Goal: Find specific page/section: Find specific page/section

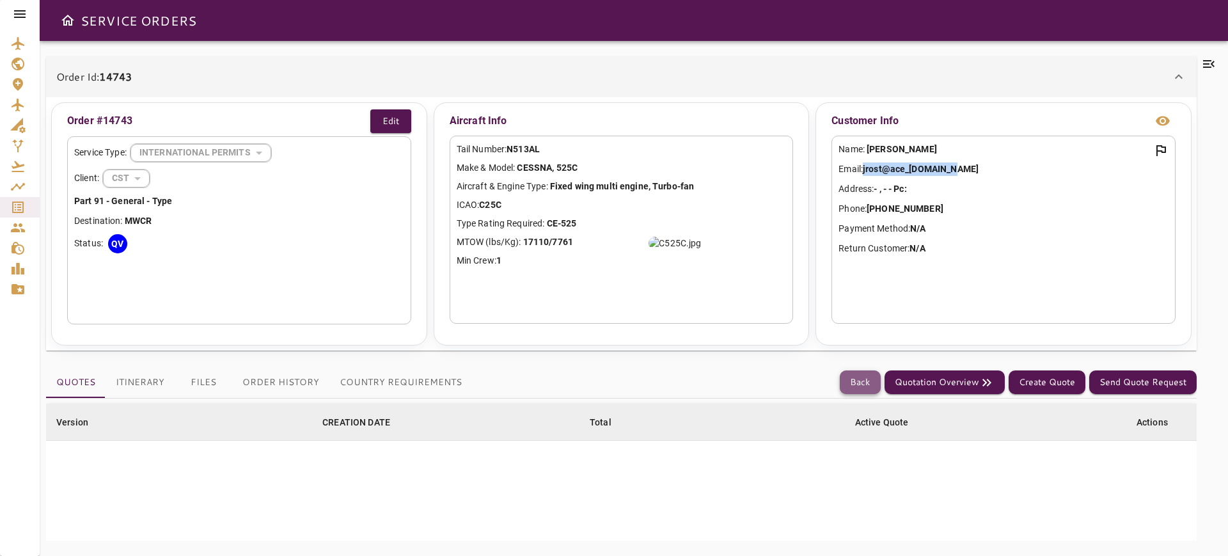
click at [859, 384] on button "Back" at bounding box center [860, 382] width 41 height 24
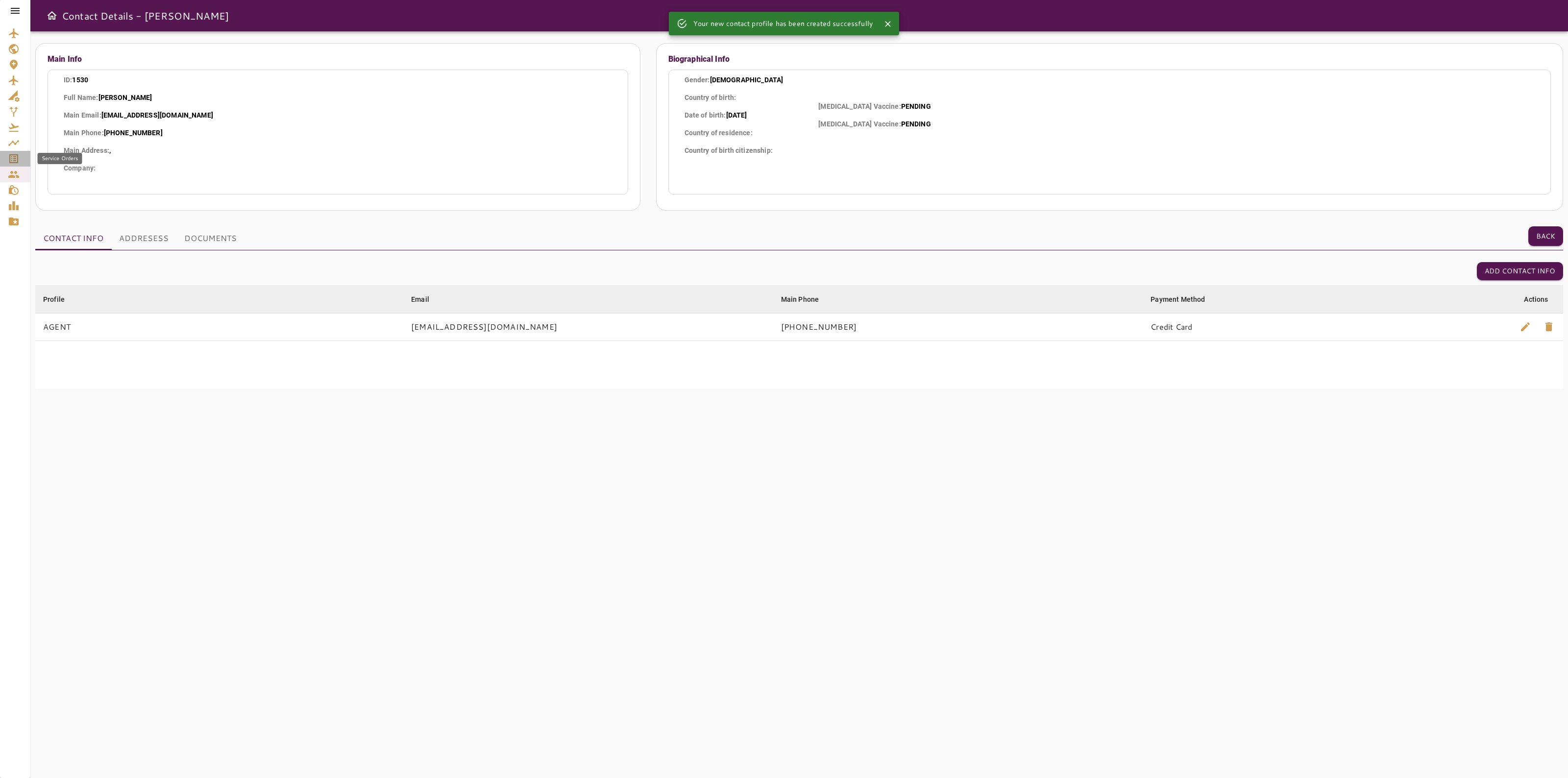
click at [13, 162] on icon "Service Orders" at bounding box center [13, 159] width 11 height 11
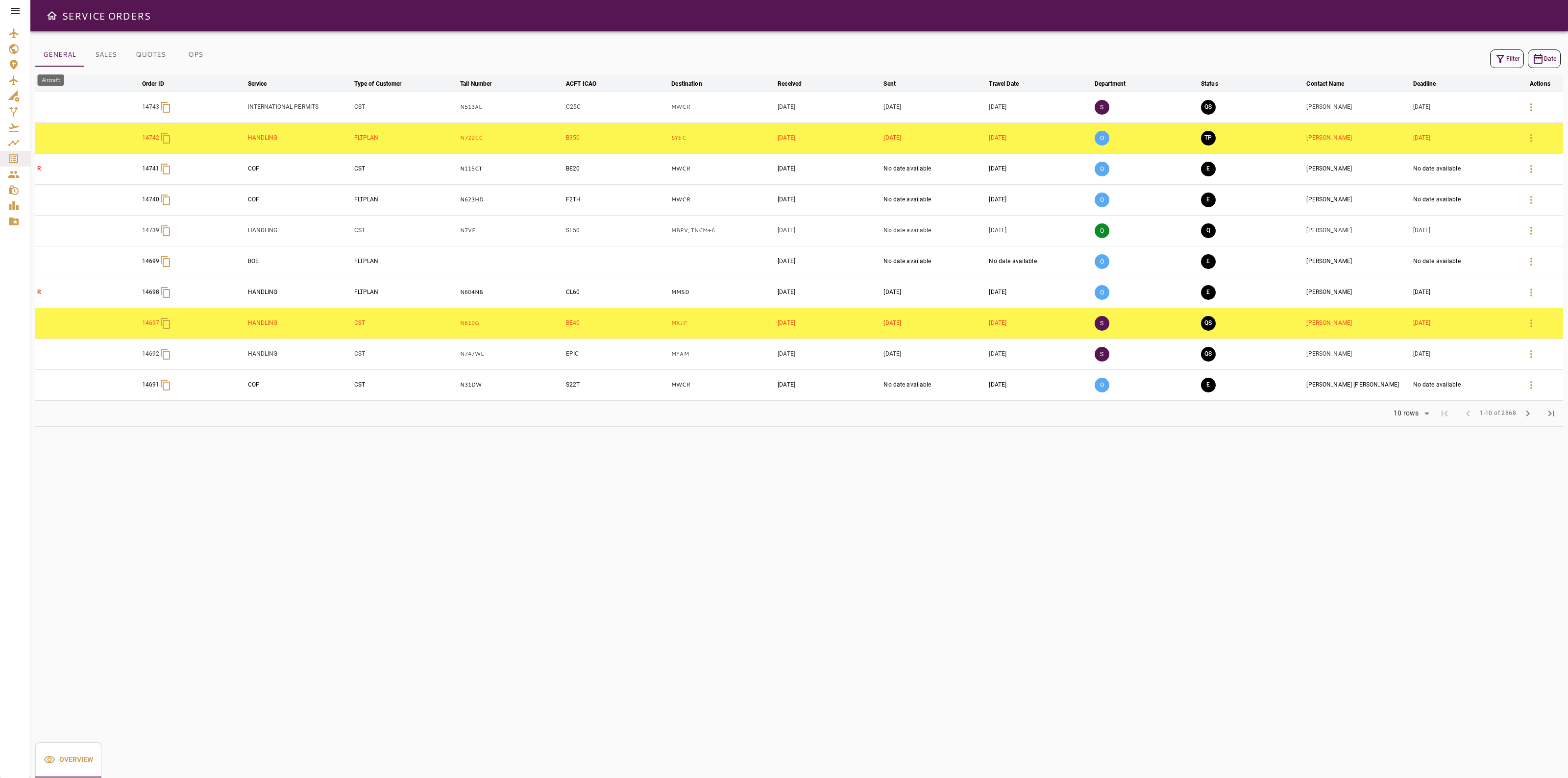
click at [15, 78] on icon "Aircraft" at bounding box center [13, 80] width 11 height 11
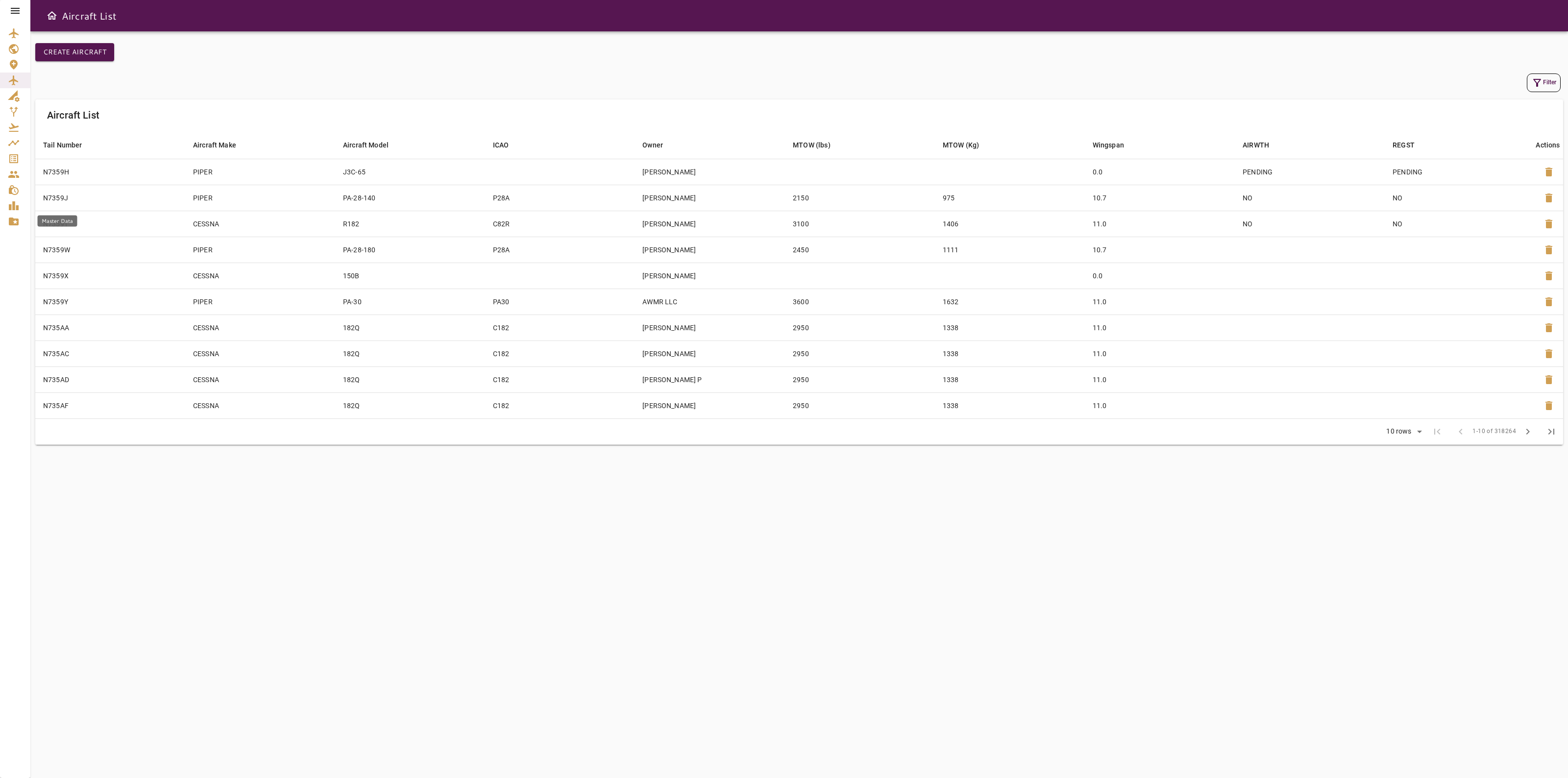
click at [15, 221] on icon "Master Data" at bounding box center [13, 221] width 11 height 11
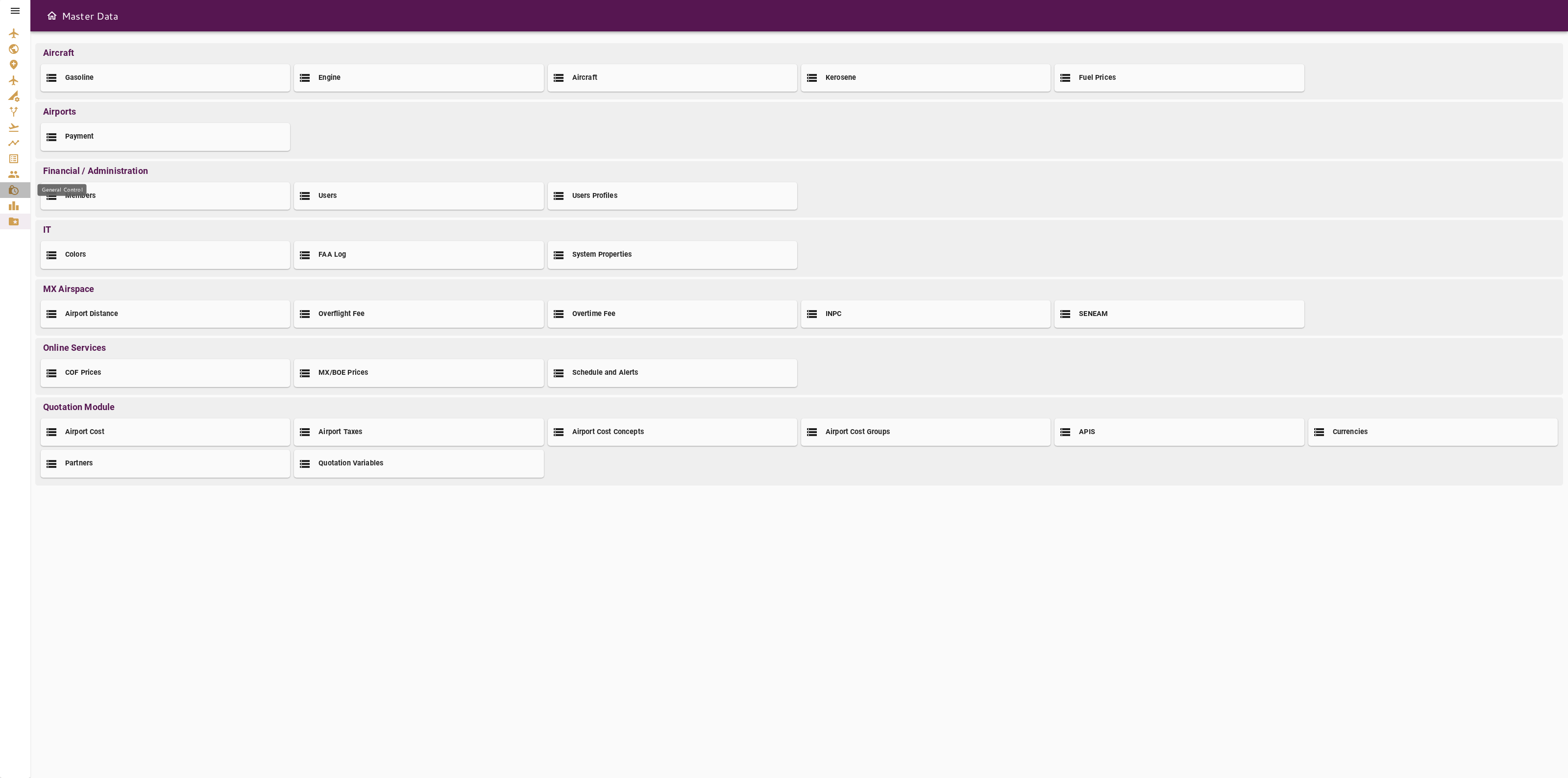
click at [16, 195] on icon "General Control" at bounding box center [13, 189] width 11 height 11
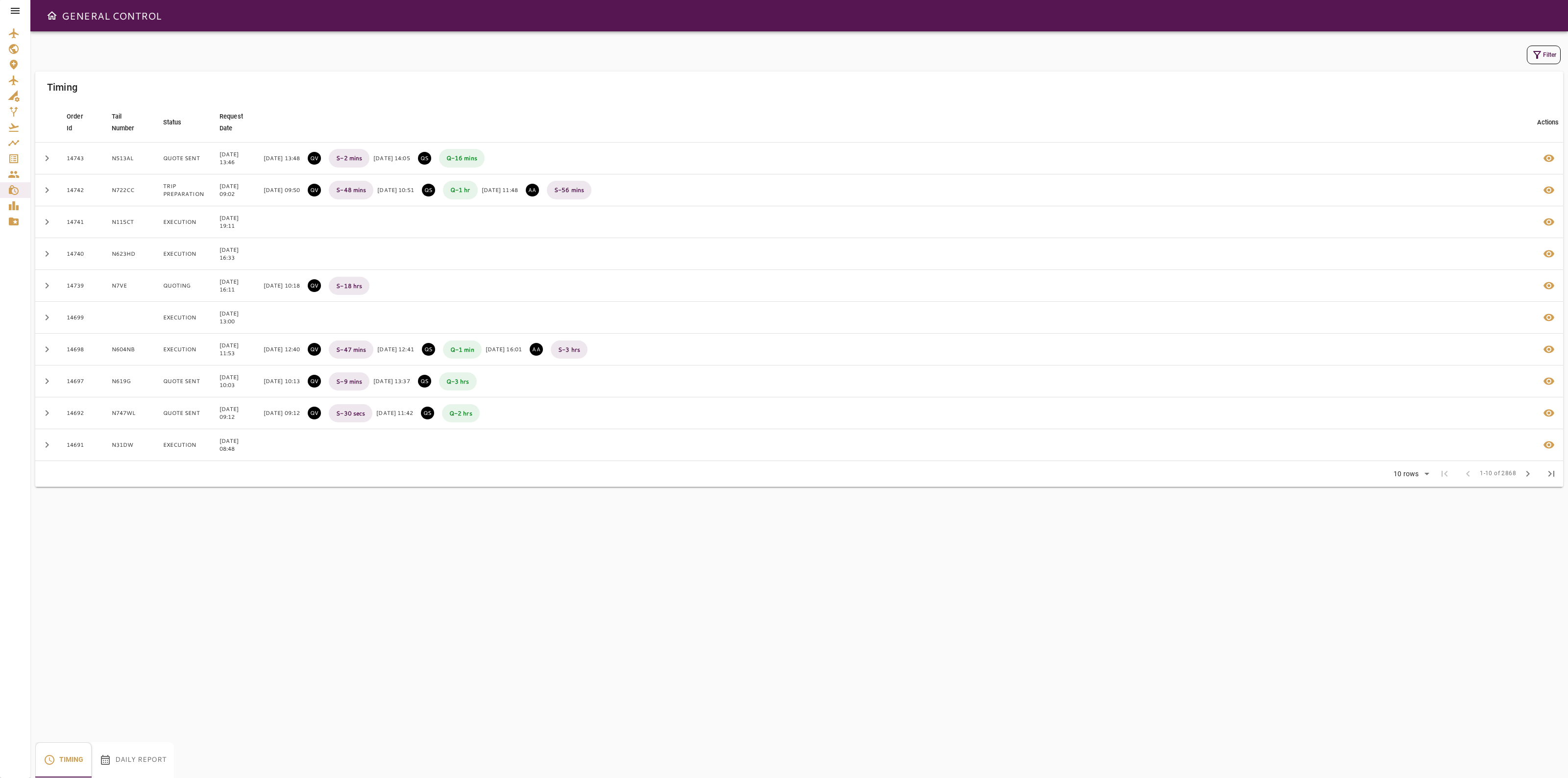
click at [127, 760] on button "Daily Report" at bounding box center [133, 760] width 82 height 35
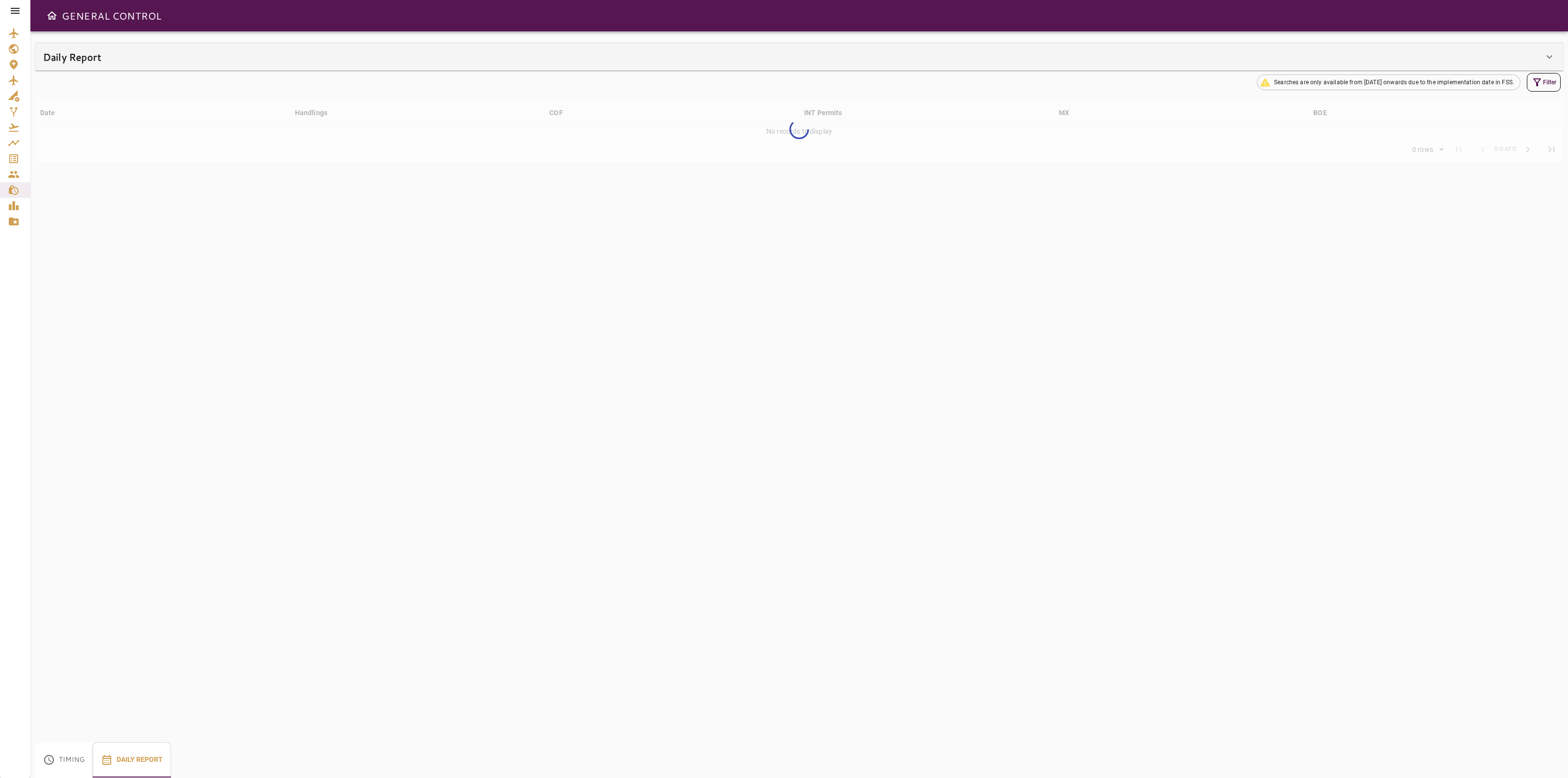
type input "**"
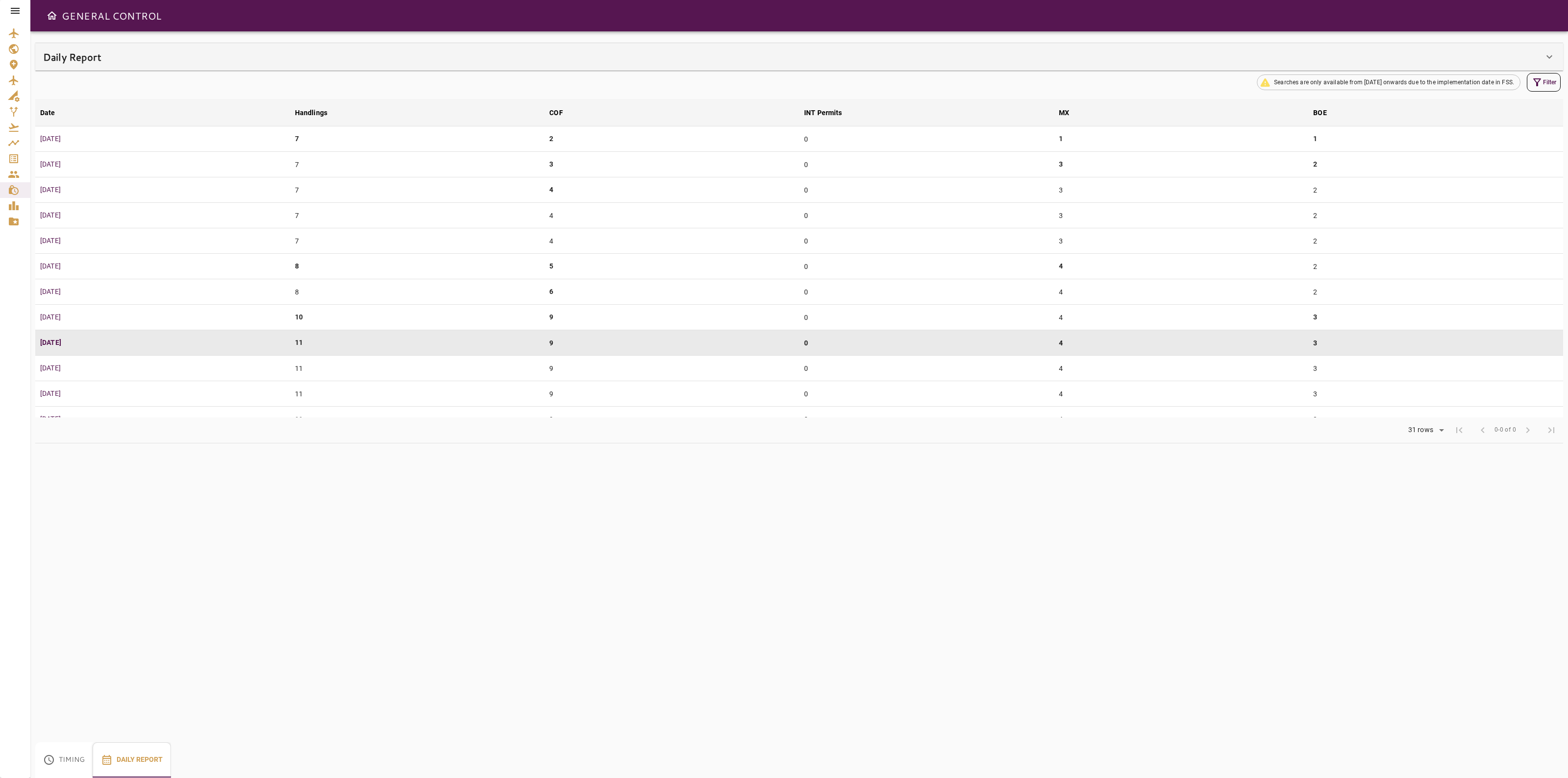
click at [1288, 57] on div "Daily Report" at bounding box center [793, 57] width 1500 height 15
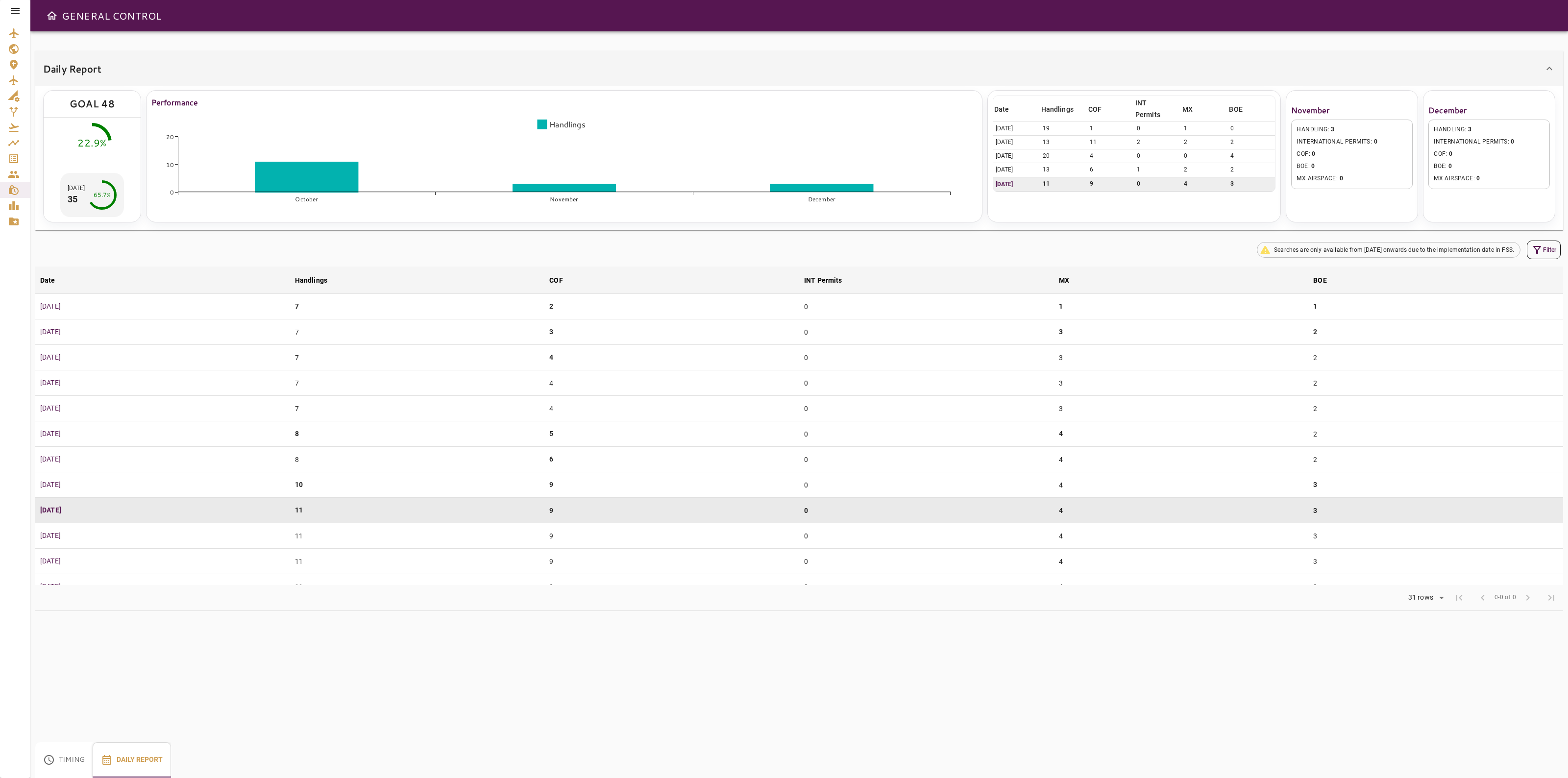
click at [1177, 124] on td "0" at bounding box center [1157, 129] width 47 height 14
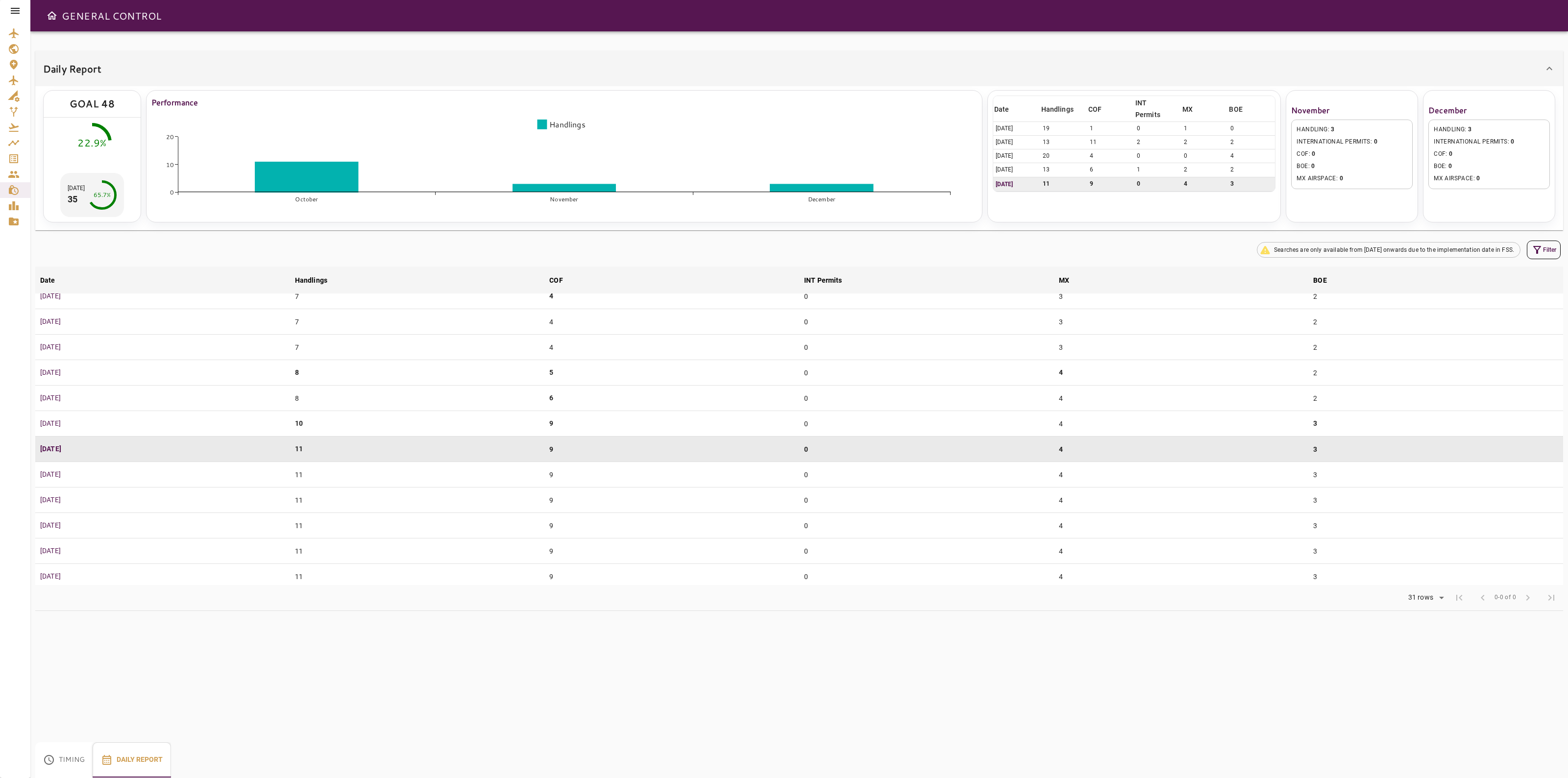
scroll to position [123, 0]
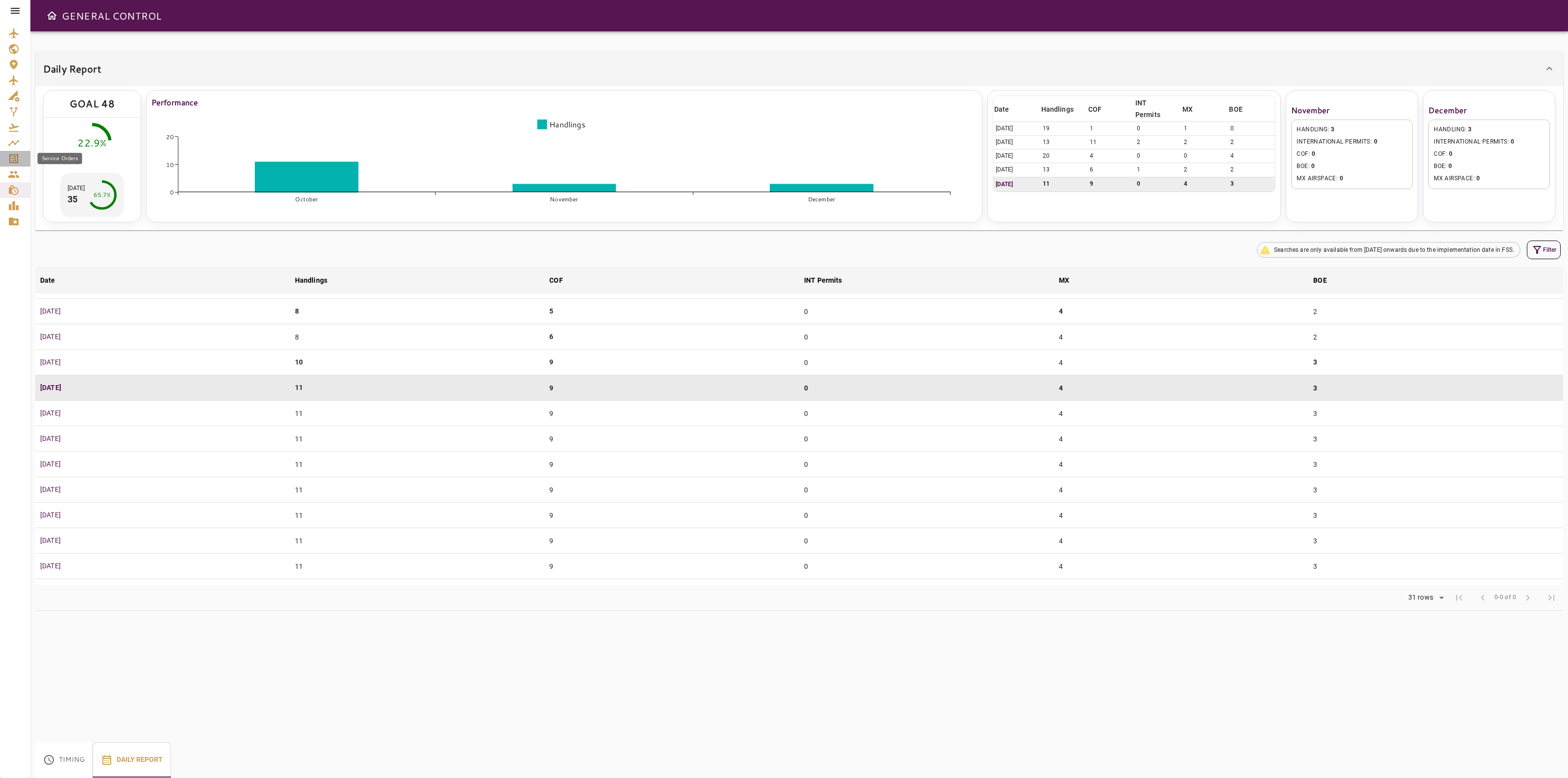
click at [11, 157] on icon "Service Orders" at bounding box center [13, 159] width 11 height 11
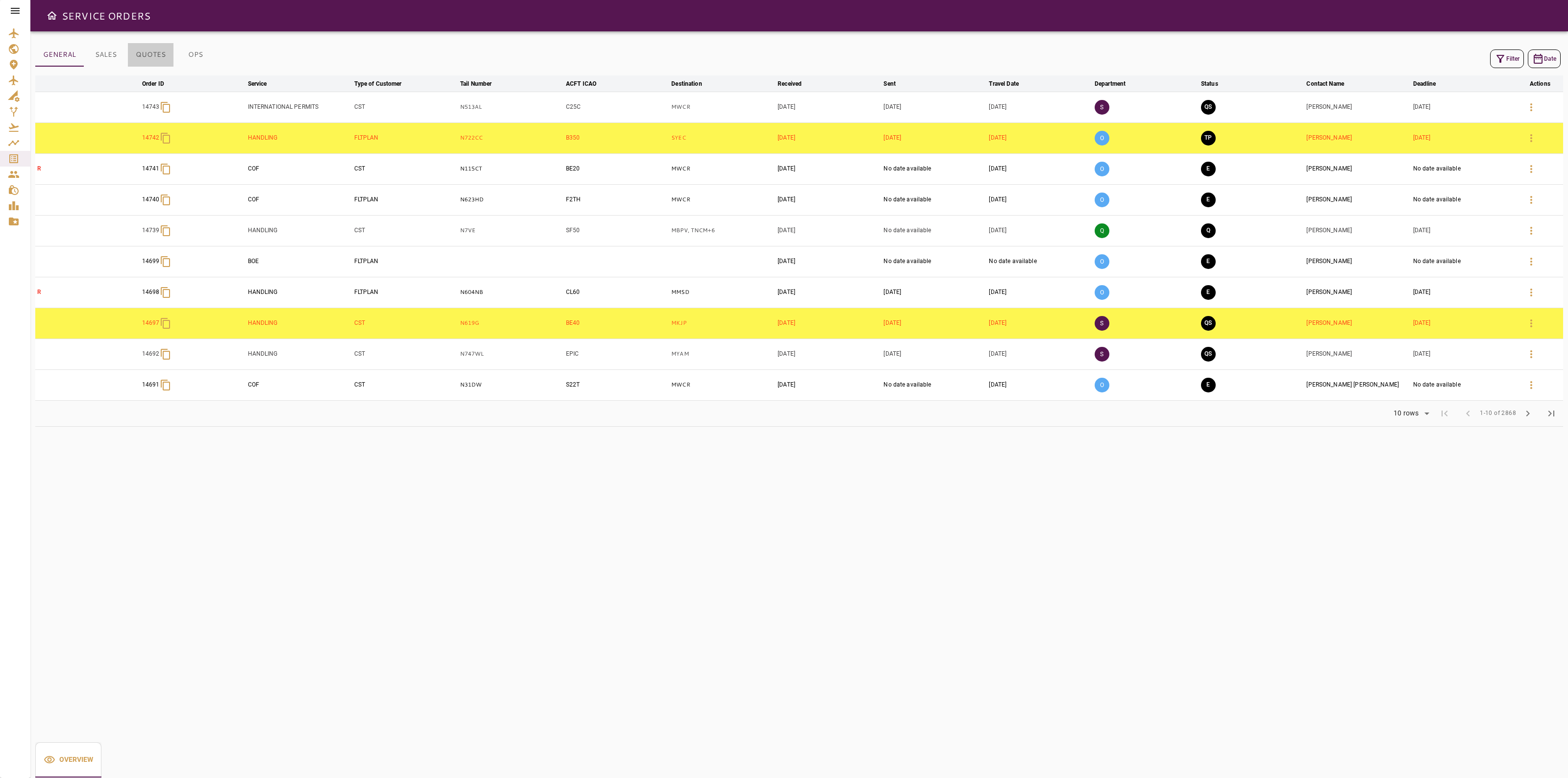
click at [165, 52] on button "QUOTES" at bounding box center [150, 54] width 45 height 24
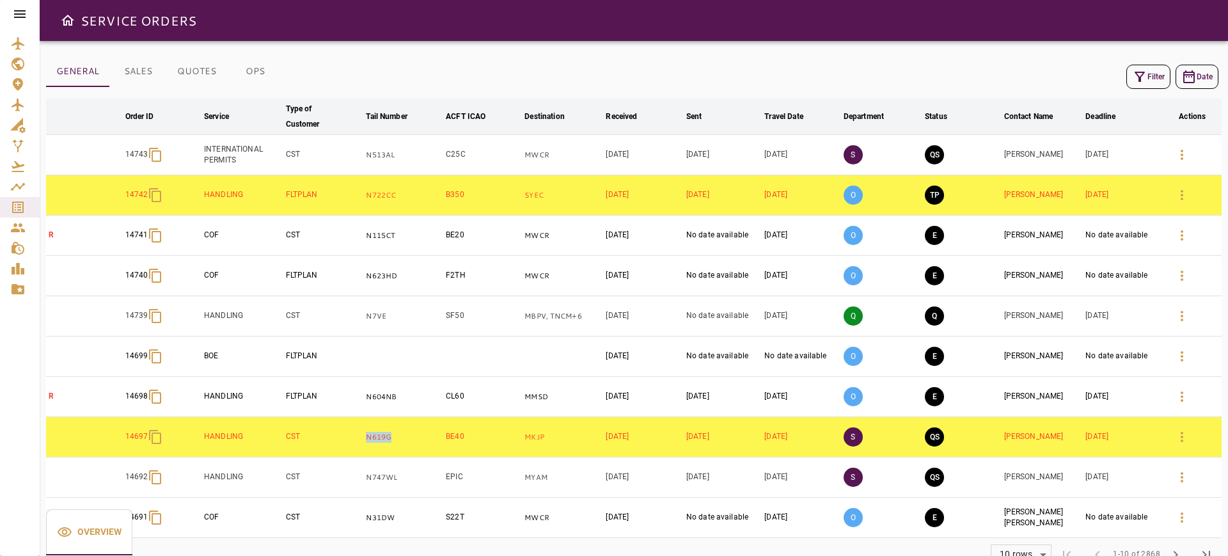
drag, startPoint x: 407, startPoint y: 441, endPoint x: 365, endPoint y: 442, distance: 42.9
click at [365, 442] on td "N619G" at bounding box center [403, 437] width 80 height 40
copy p "N619G"
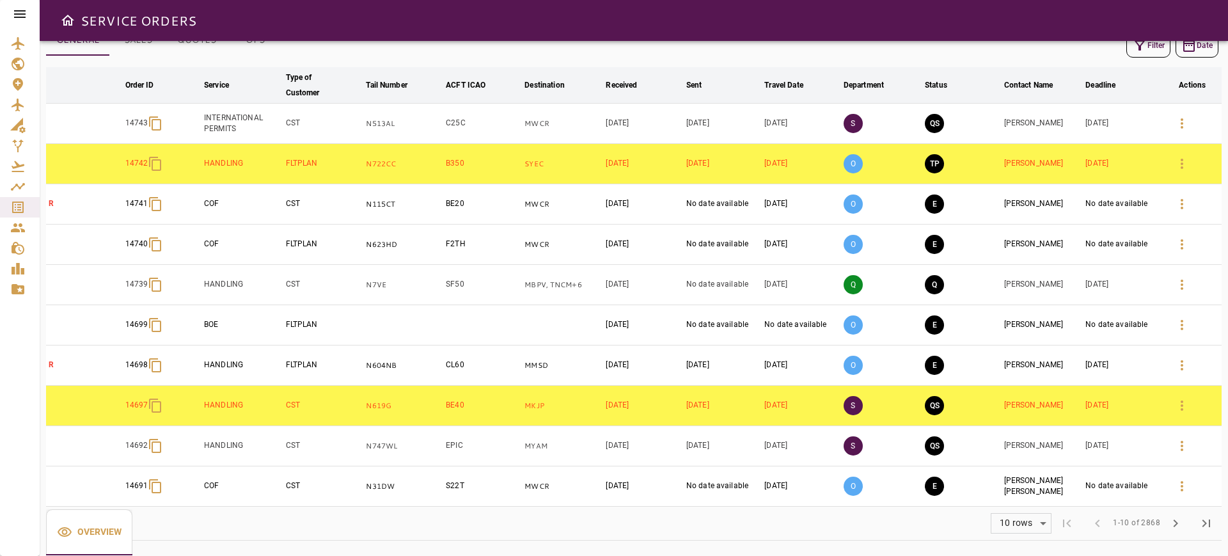
click at [1156, 49] on button "Filter" at bounding box center [1148, 45] width 44 height 24
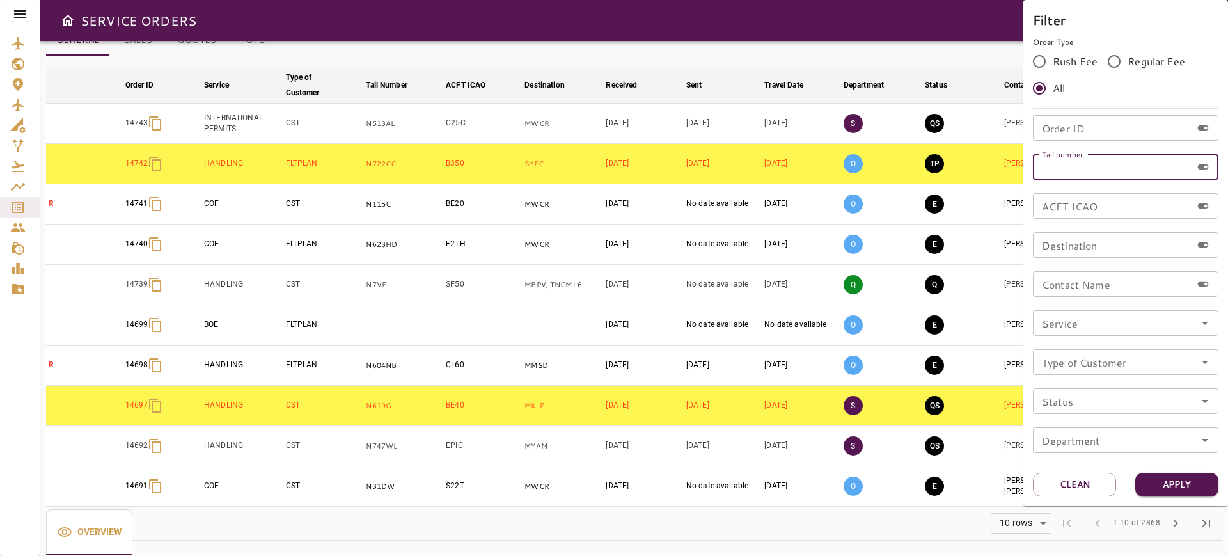
click at [1089, 162] on input "Tail number" at bounding box center [1112, 167] width 159 height 26
paste input "*****"
type input "*****"
click at [1184, 478] on button "Apply" at bounding box center [1176, 485] width 83 height 24
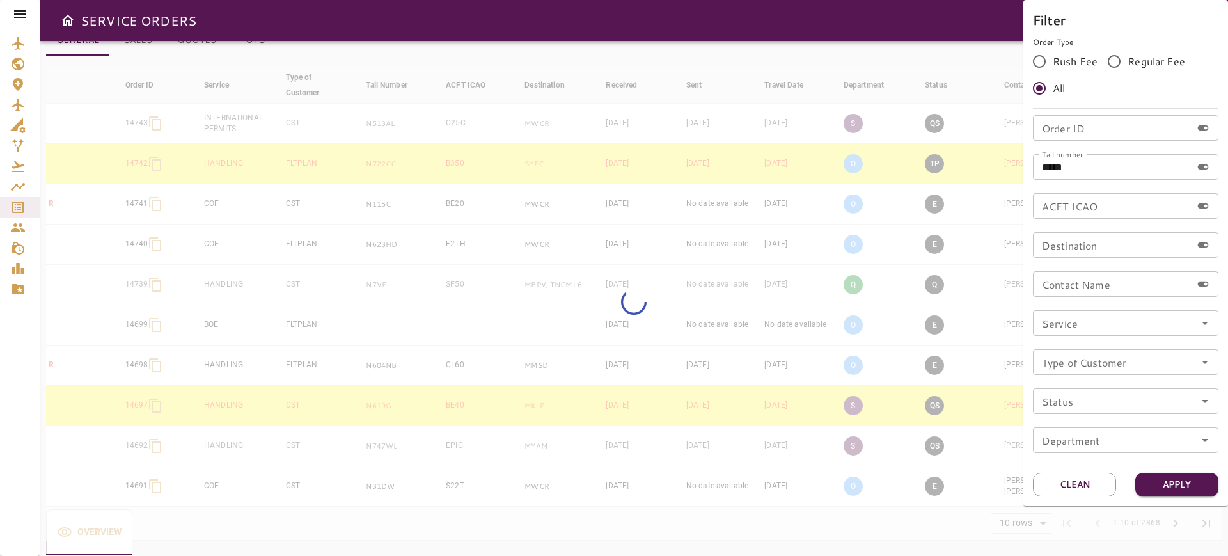
scroll to position [0, 0]
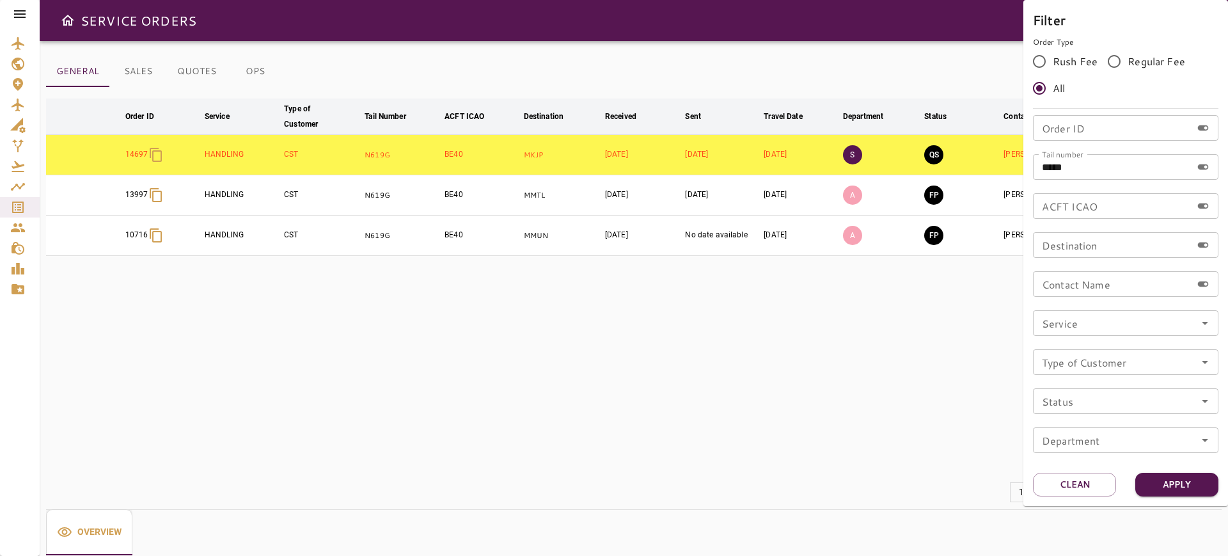
click at [824, 42] on div at bounding box center [614, 278] width 1228 height 556
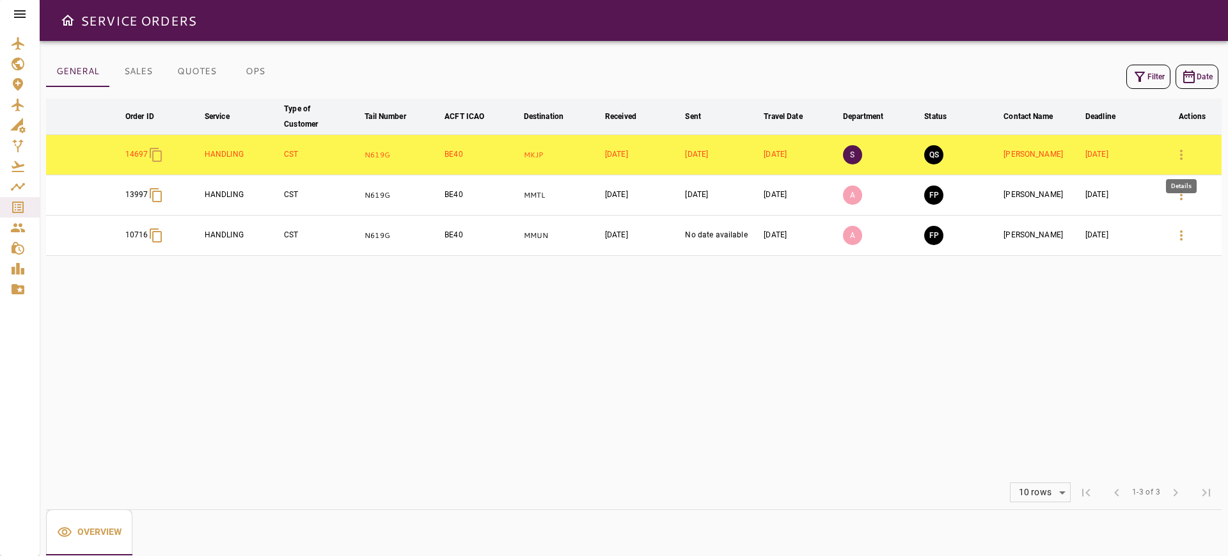
click at [1191, 157] on button "button" at bounding box center [1181, 154] width 31 height 31
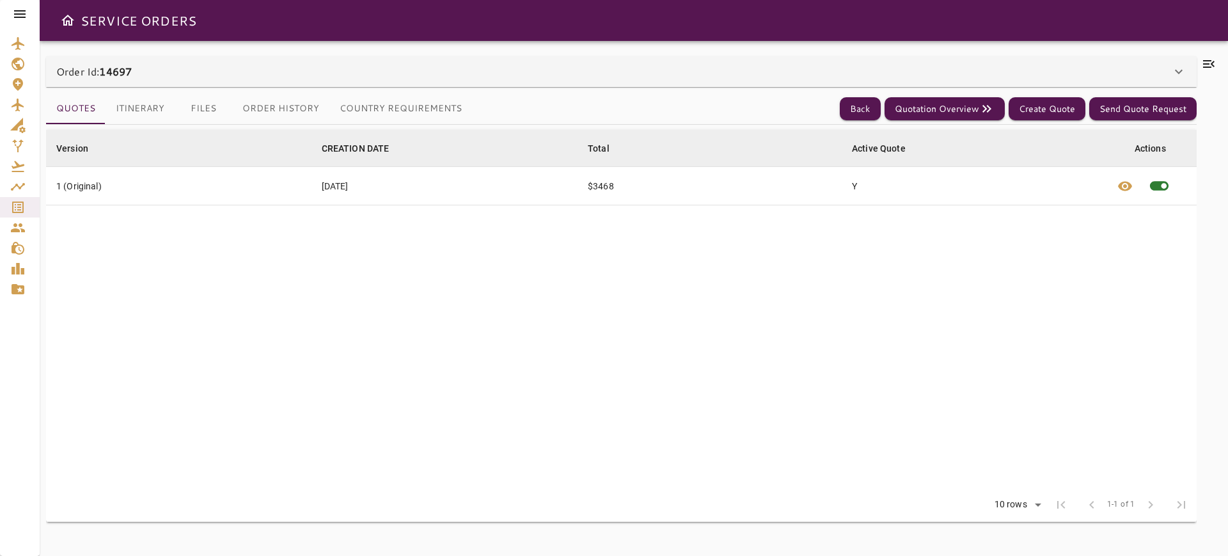
click at [1159, 79] on div "Order Id: 14697" at bounding box center [621, 71] width 1151 height 31
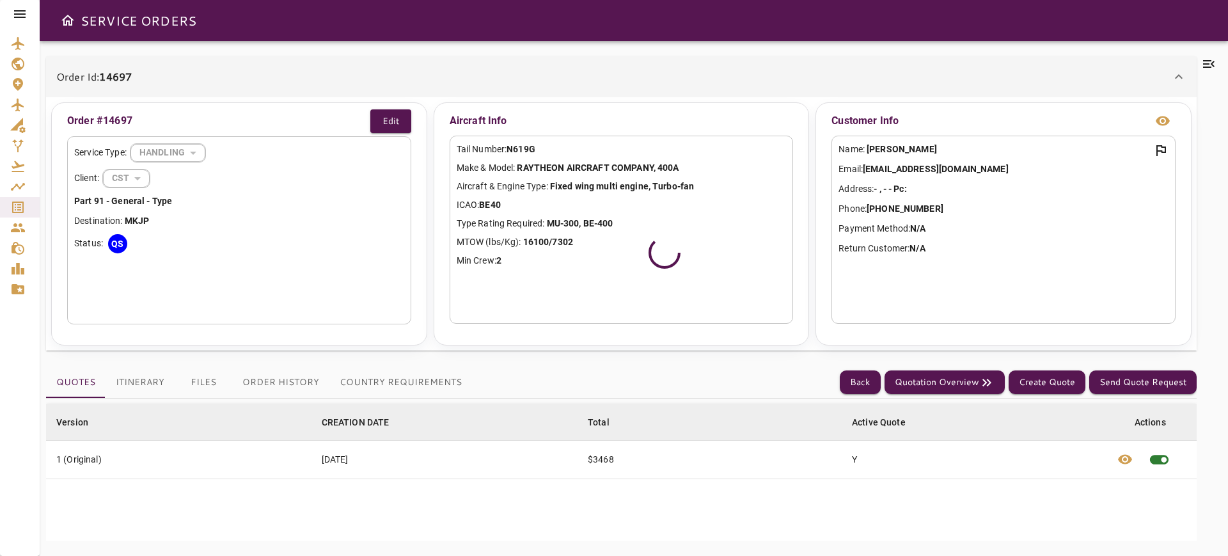
click at [1215, 59] on icon at bounding box center [1208, 63] width 15 height 15
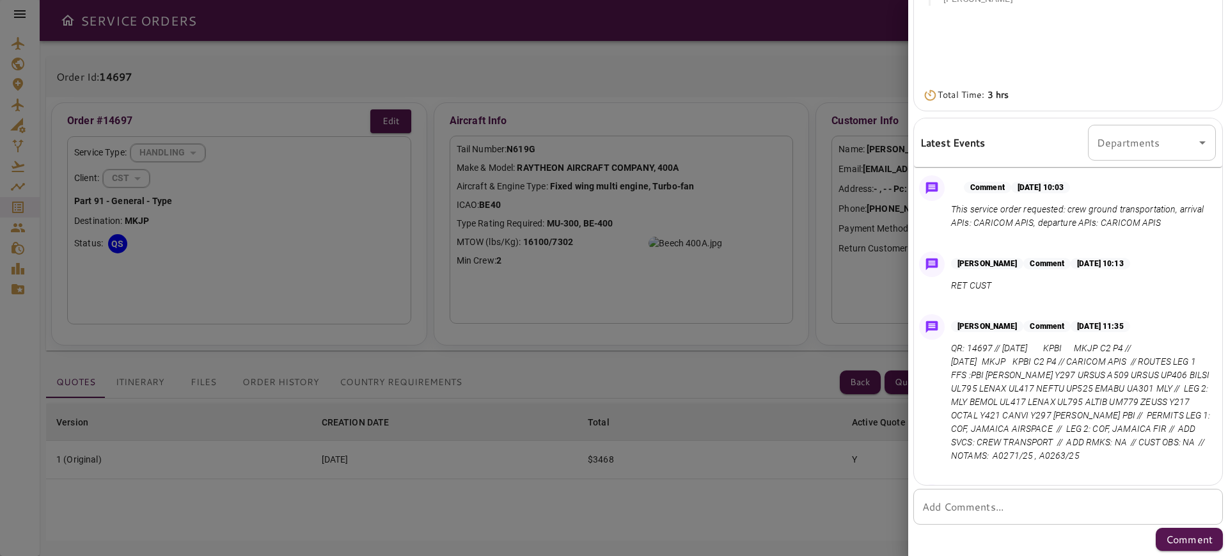
scroll to position [168, 0]
